Goal: Navigation & Orientation: Find specific page/section

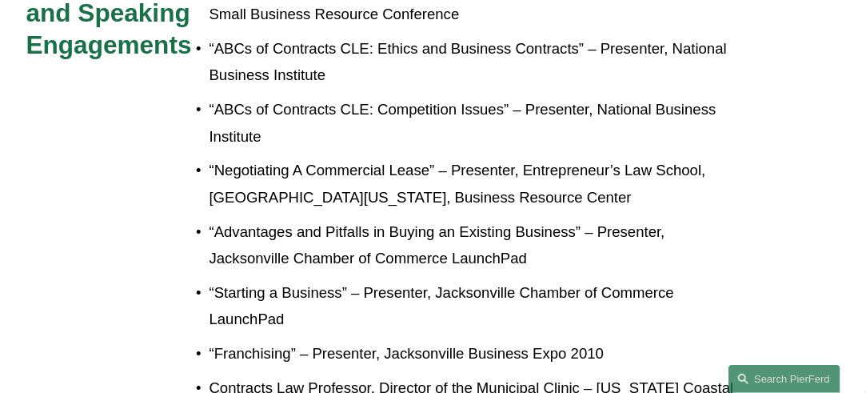
scroll to position [1520, 0]
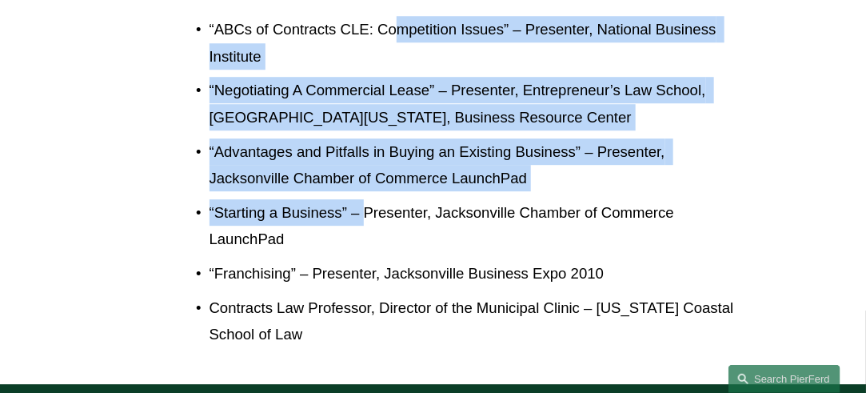
drag, startPoint x: 400, startPoint y: 37, endPoint x: 362, endPoint y: 206, distance: 172.9
click at [362, 206] on ul "“Exploring Entrepreneurial Options: Buying An Existing Business” – Presenter, S…" at bounding box center [467, 121] width 543 height 454
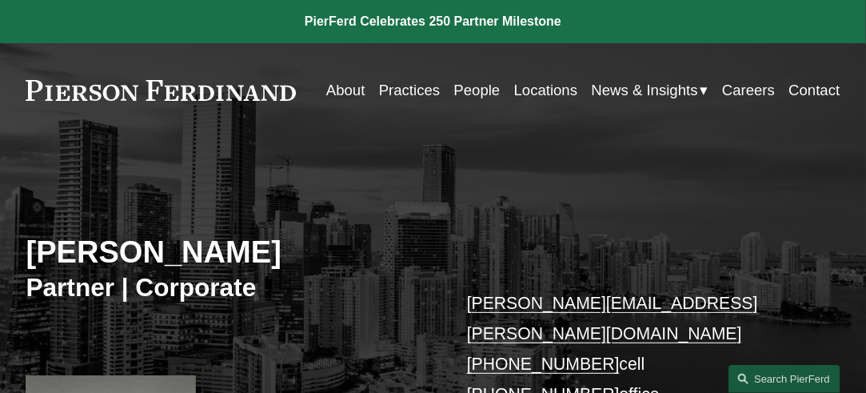
scroll to position [240, 0]
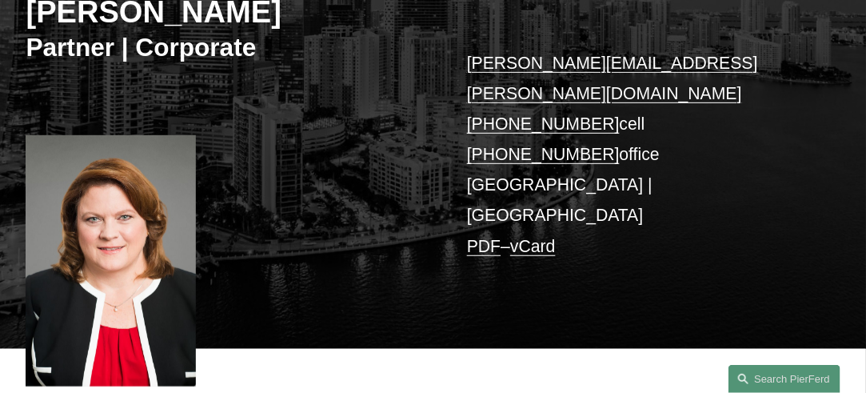
click at [149, 202] on div at bounding box center [111, 260] width 170 height 251
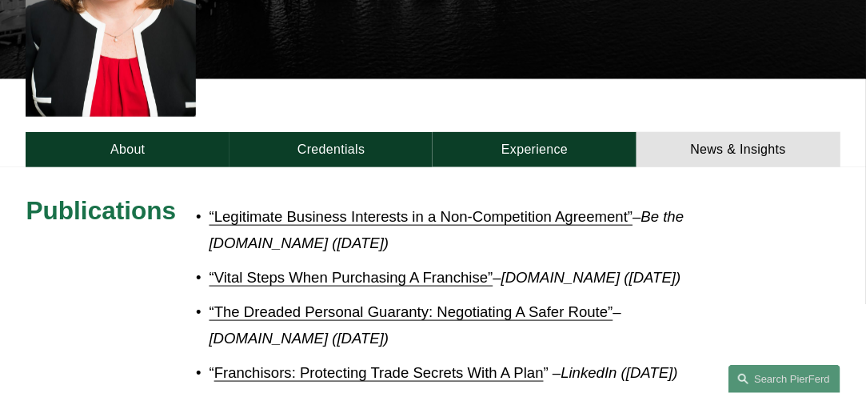
scroll to position [560, 0]
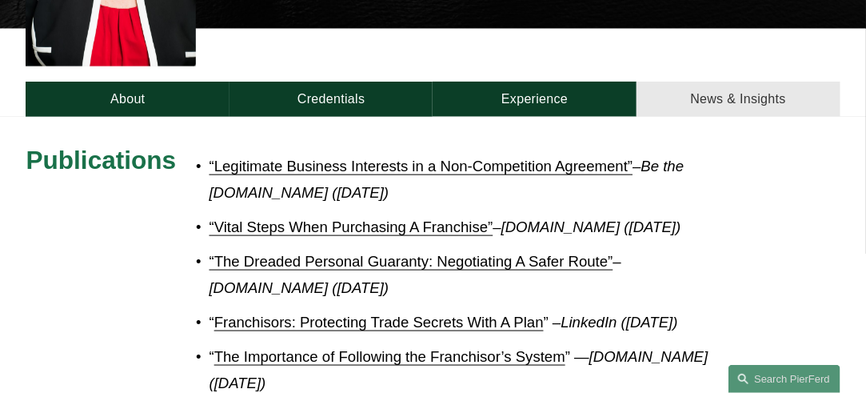
click at [759, 82] on link "News & Insights" at bounding box center [739, 99] width 204 height 35
click at [722, 82] on link "News & Insights" at bounding box center [739, 99] width 204 height 35
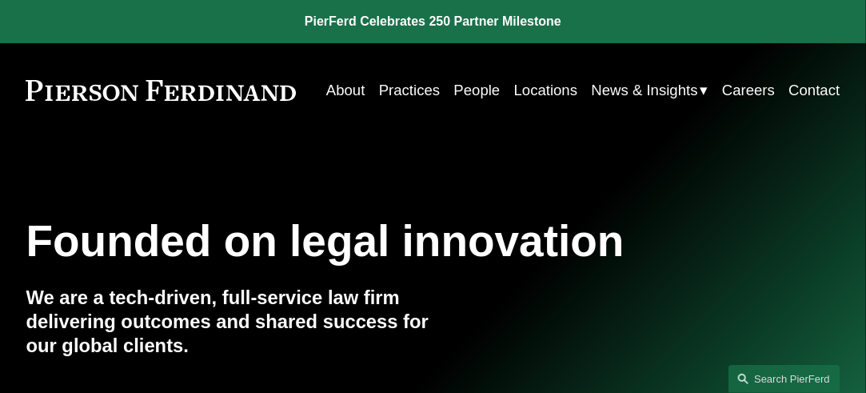
click at [465, 90] on link "People" at bounding box center [477, 90] width 46 height 30
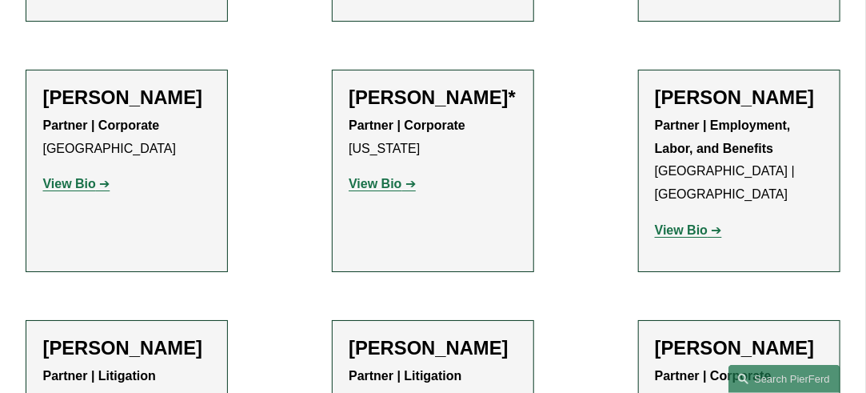
scroll to position [19839, 0]
